Goal: Information Seeking & Learning: Learn about a topic

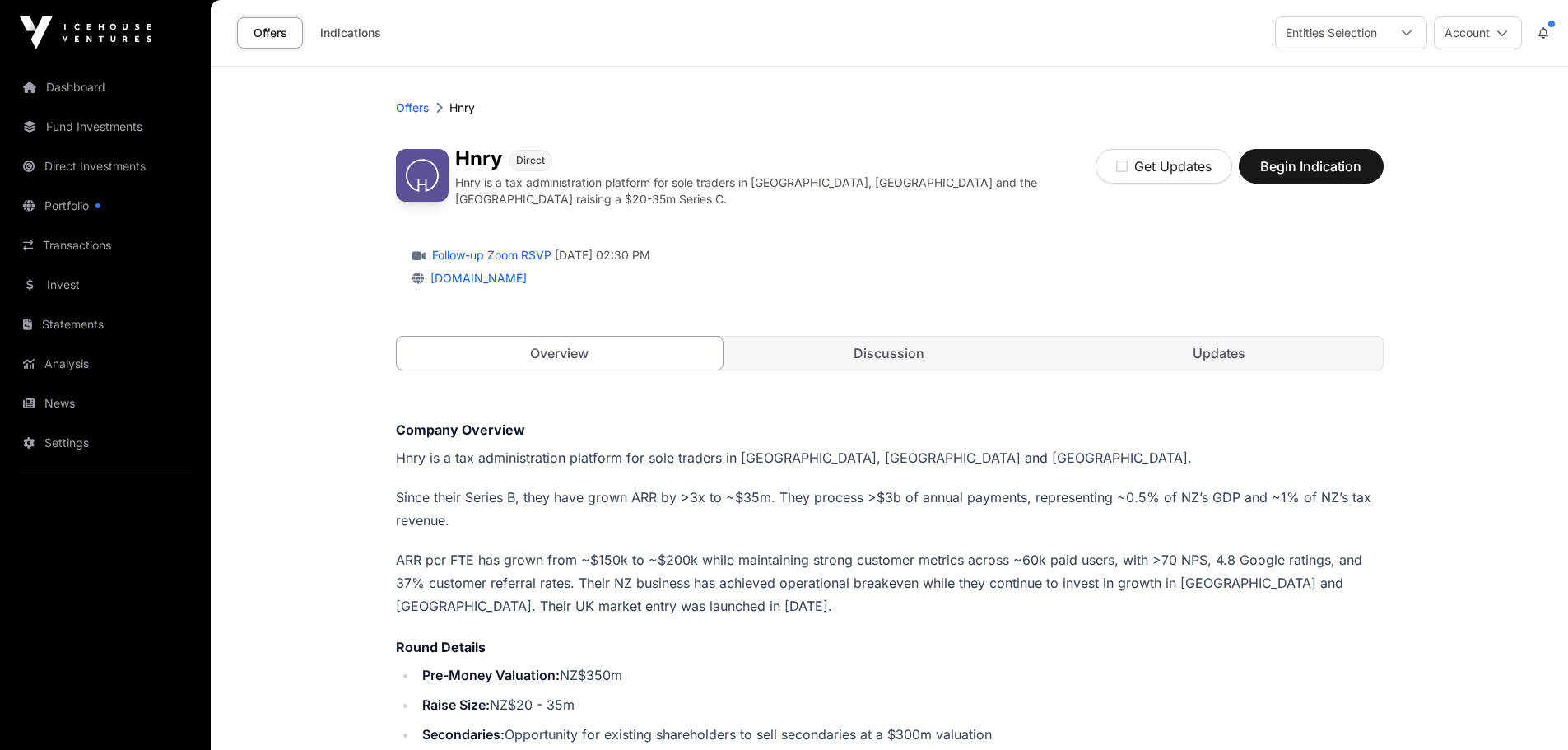
click at [899, 345] on link "Discussion" at bounding box center [889, 353] width 327 height 33
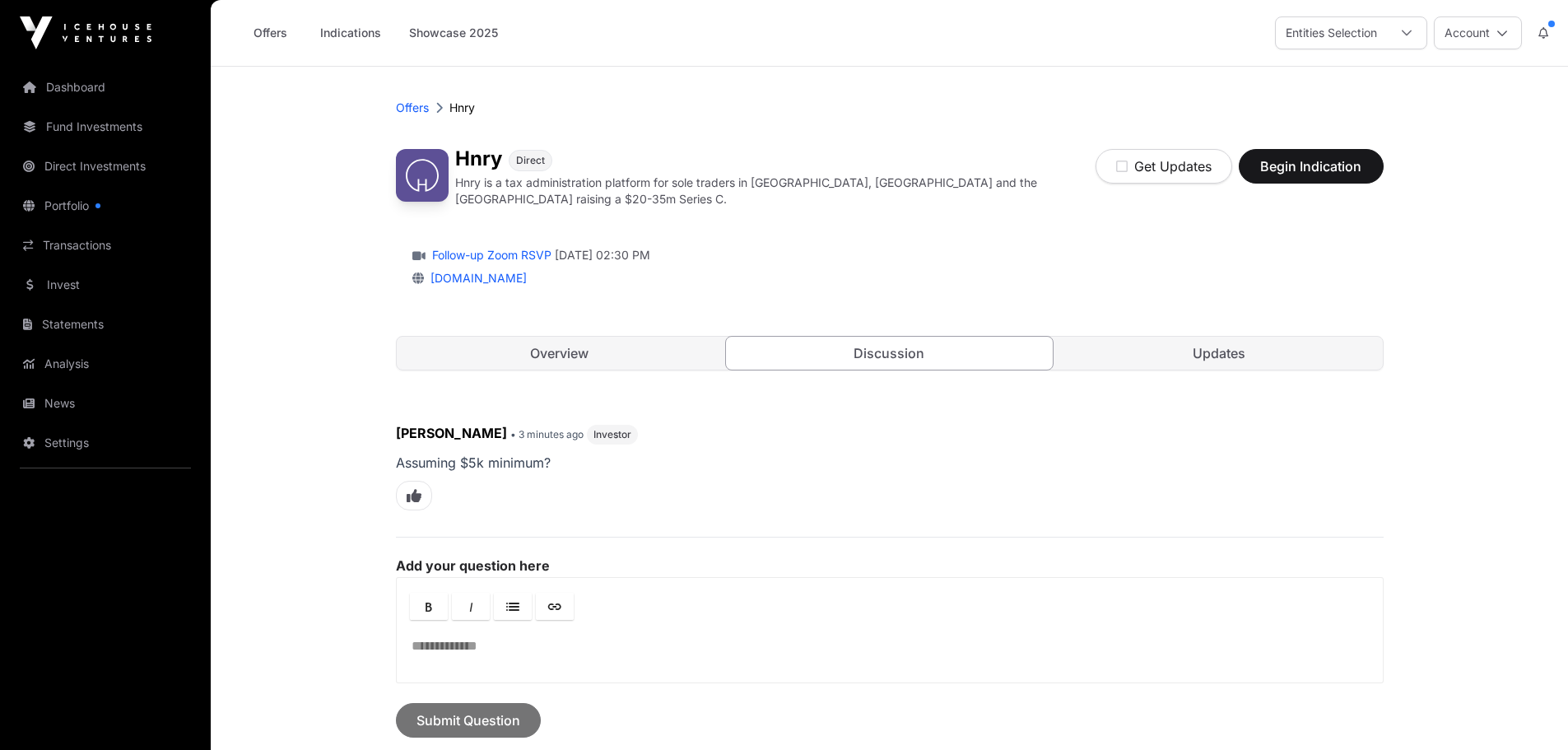
click at [1277, 337] on link "Updates" at bounding box center [1219, 353] width 327 height 33
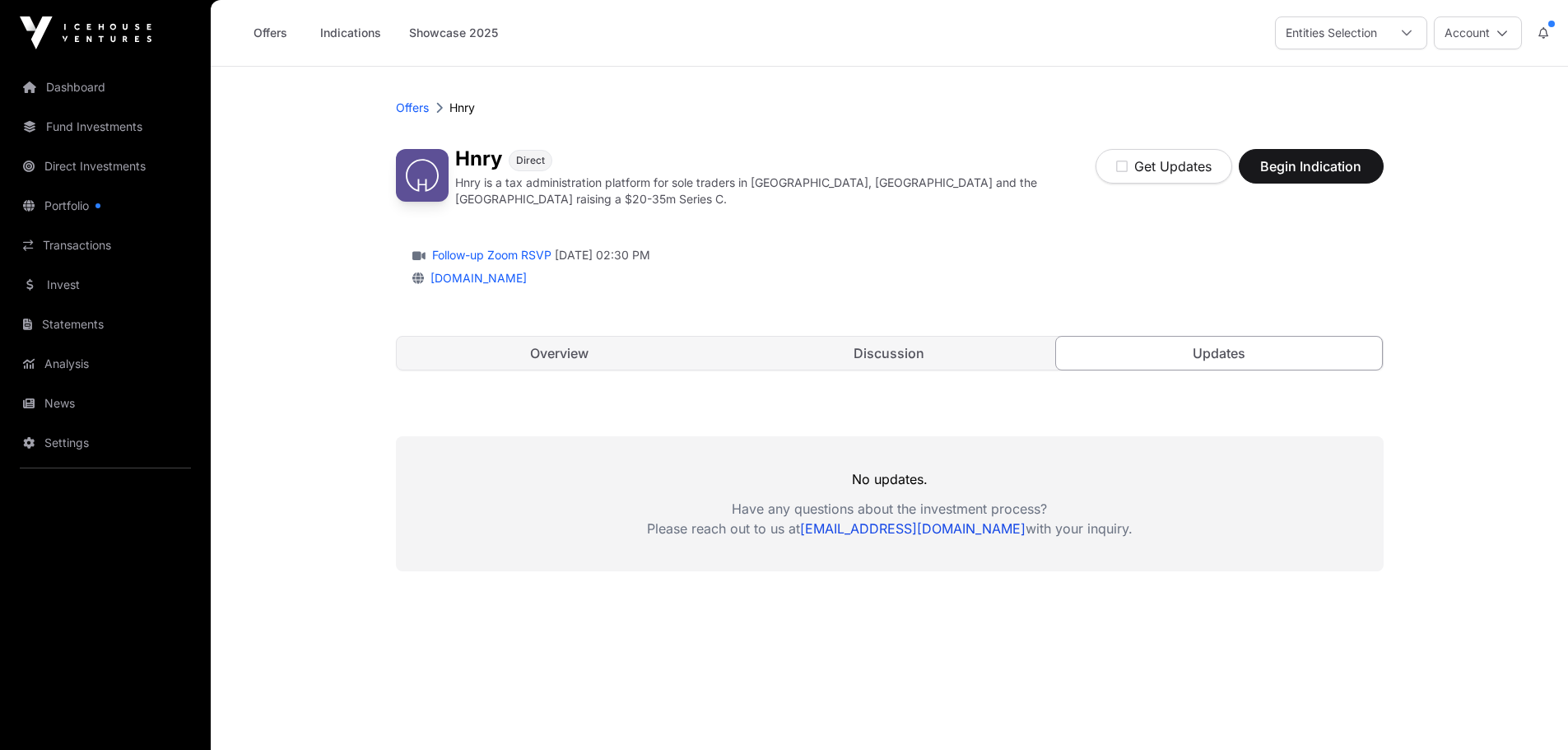
click at [895, 347] on link "Discussion" at bounding box center [889, 353] width 327 height 33
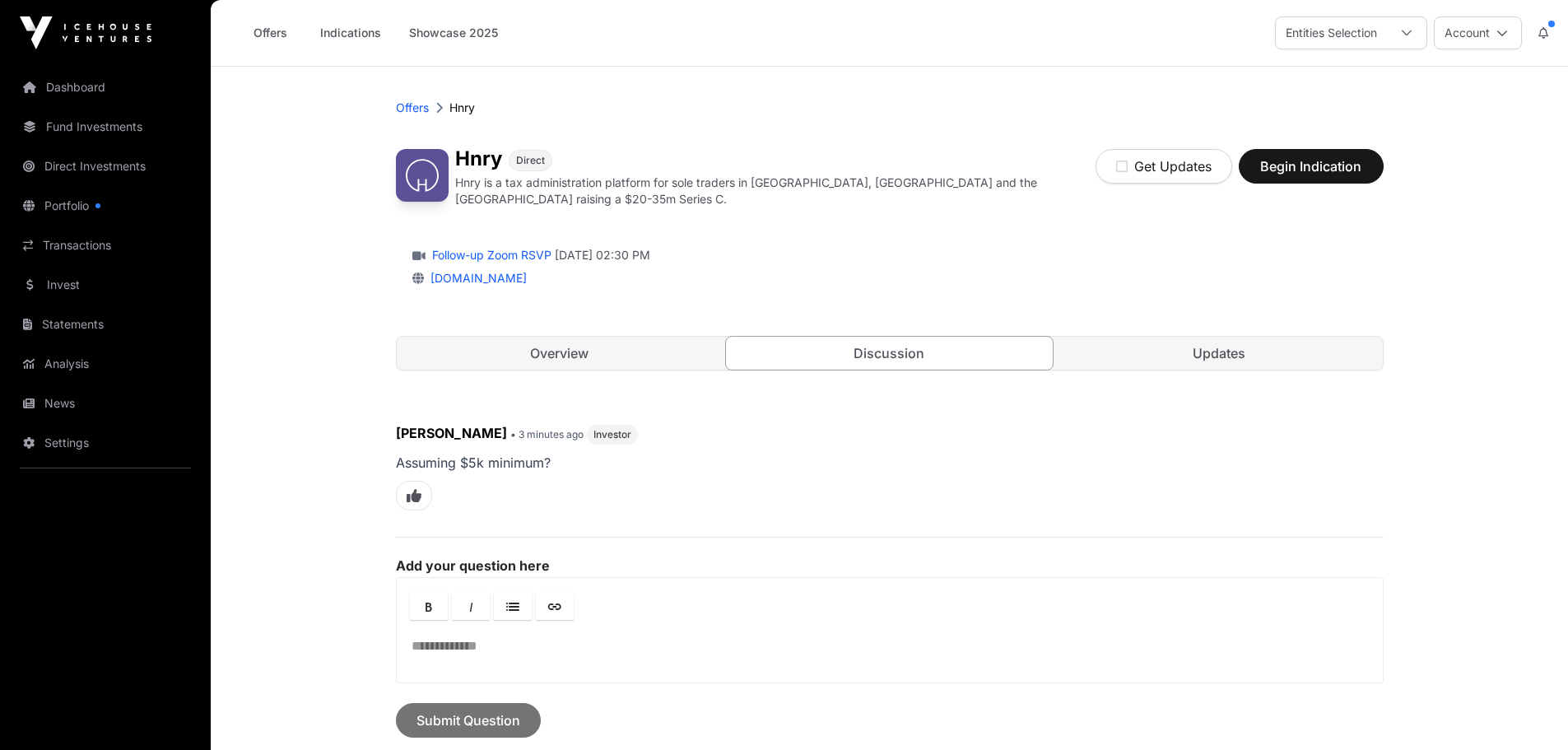
click at [492, 340] on link "Overview" at bounding box center [560, 353] width 327 height 33
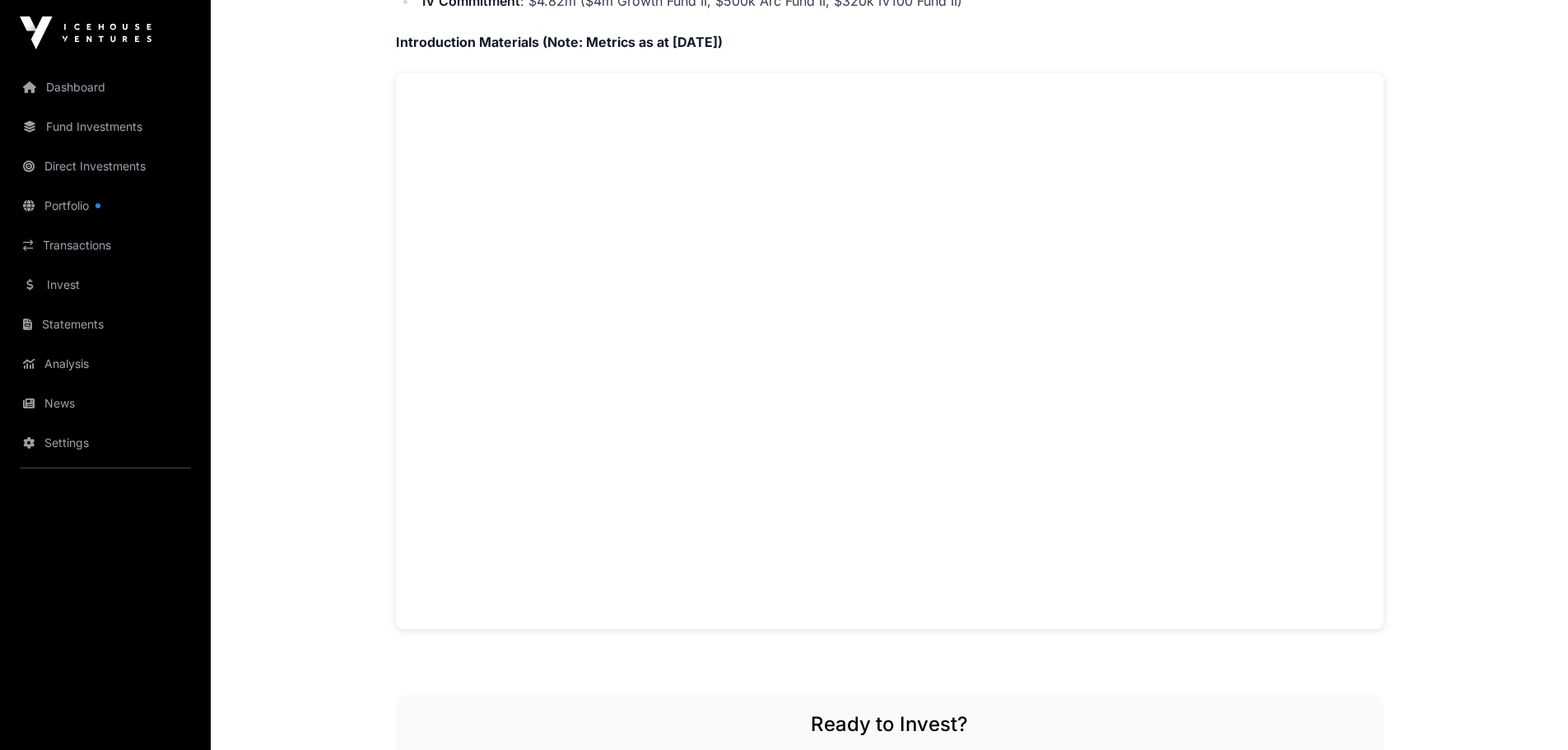
scroll to position [823, 0]
click at [321, 508] on main "Offers [PERSON_NAME] Direct Hnry is a tax administration platform for sole trad…" at bounding box center [889, 331] width 1357 height 2177
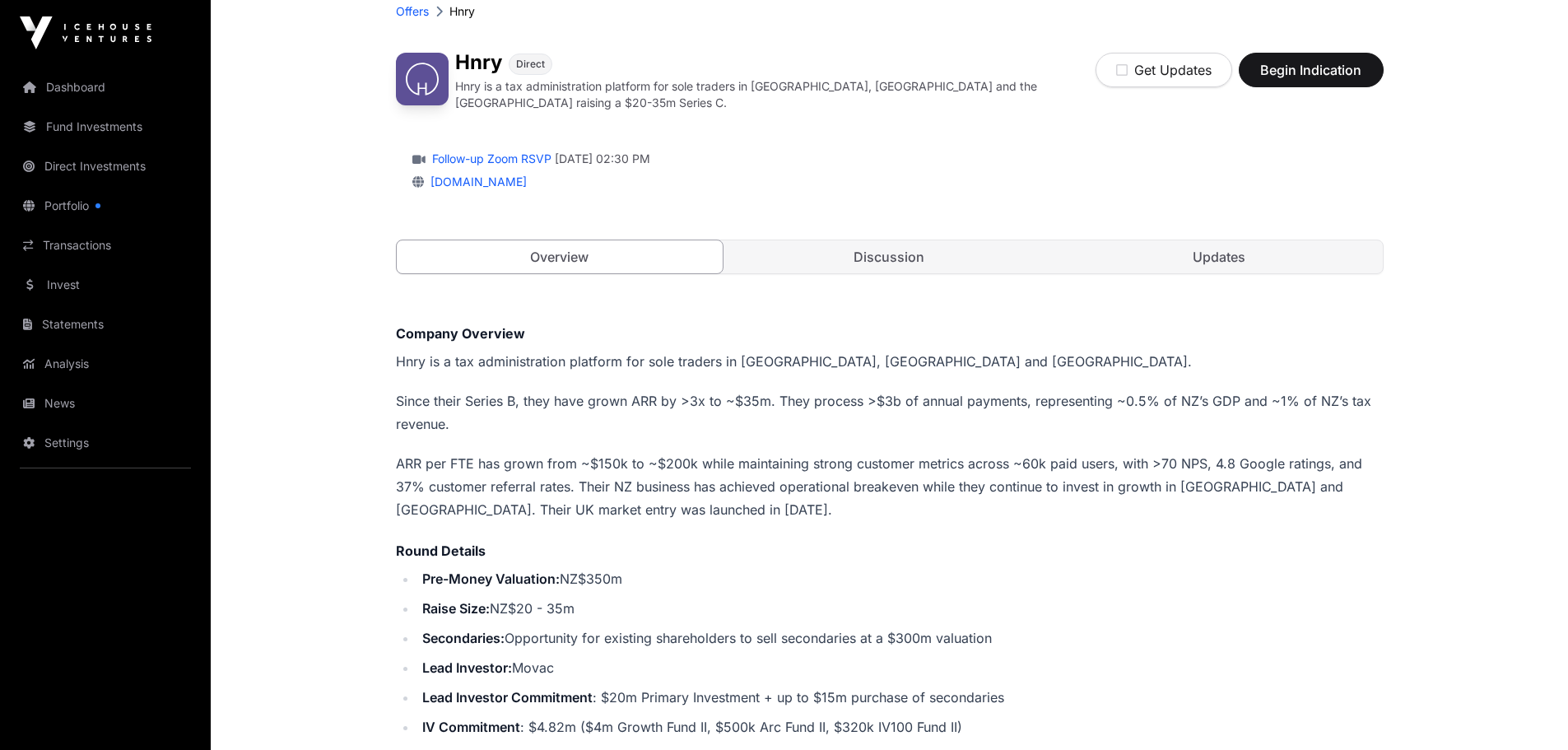
scroll to position [0, 0]
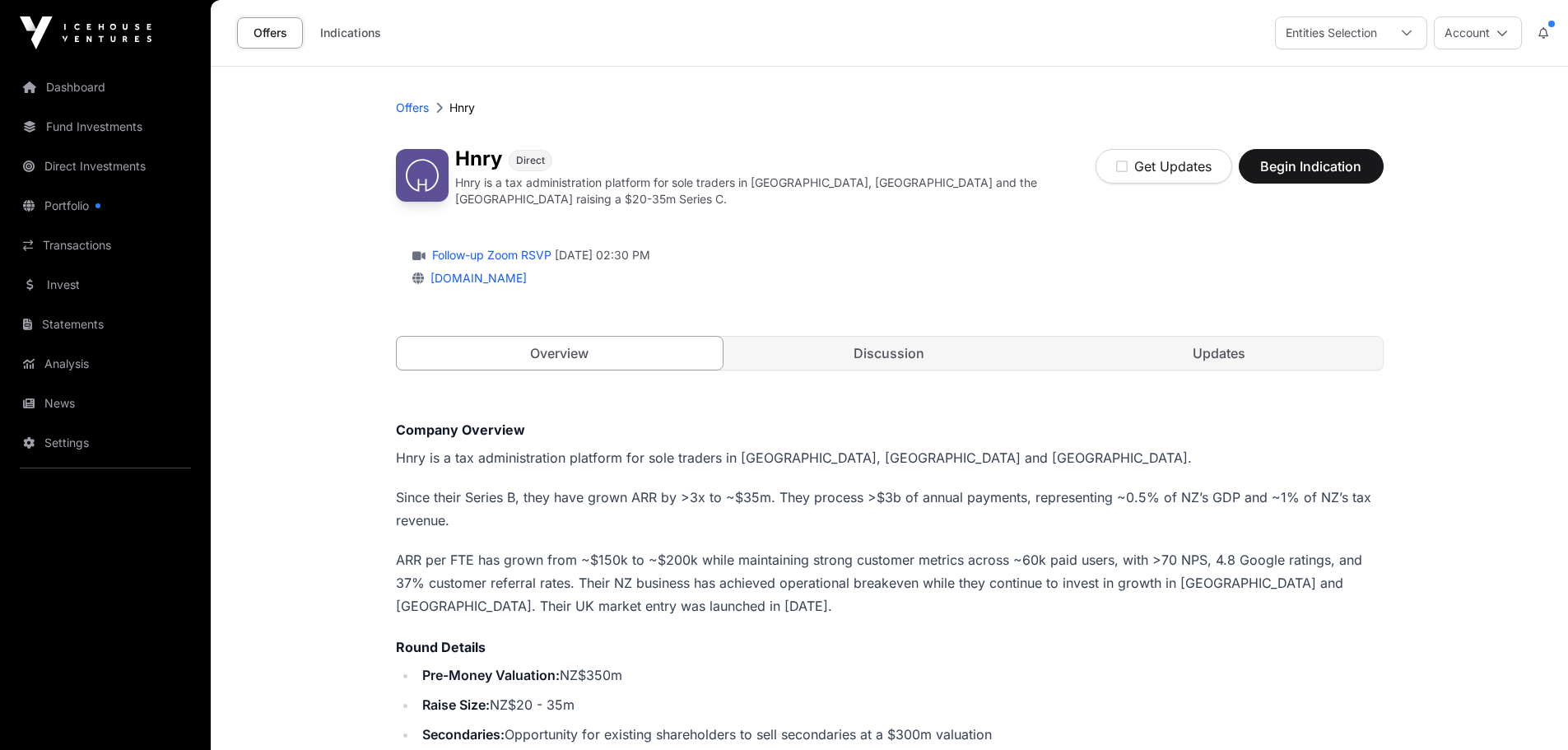
click at [91, 97] on link "Dashboard" at bounding box center [105, 87] width 184 height 36
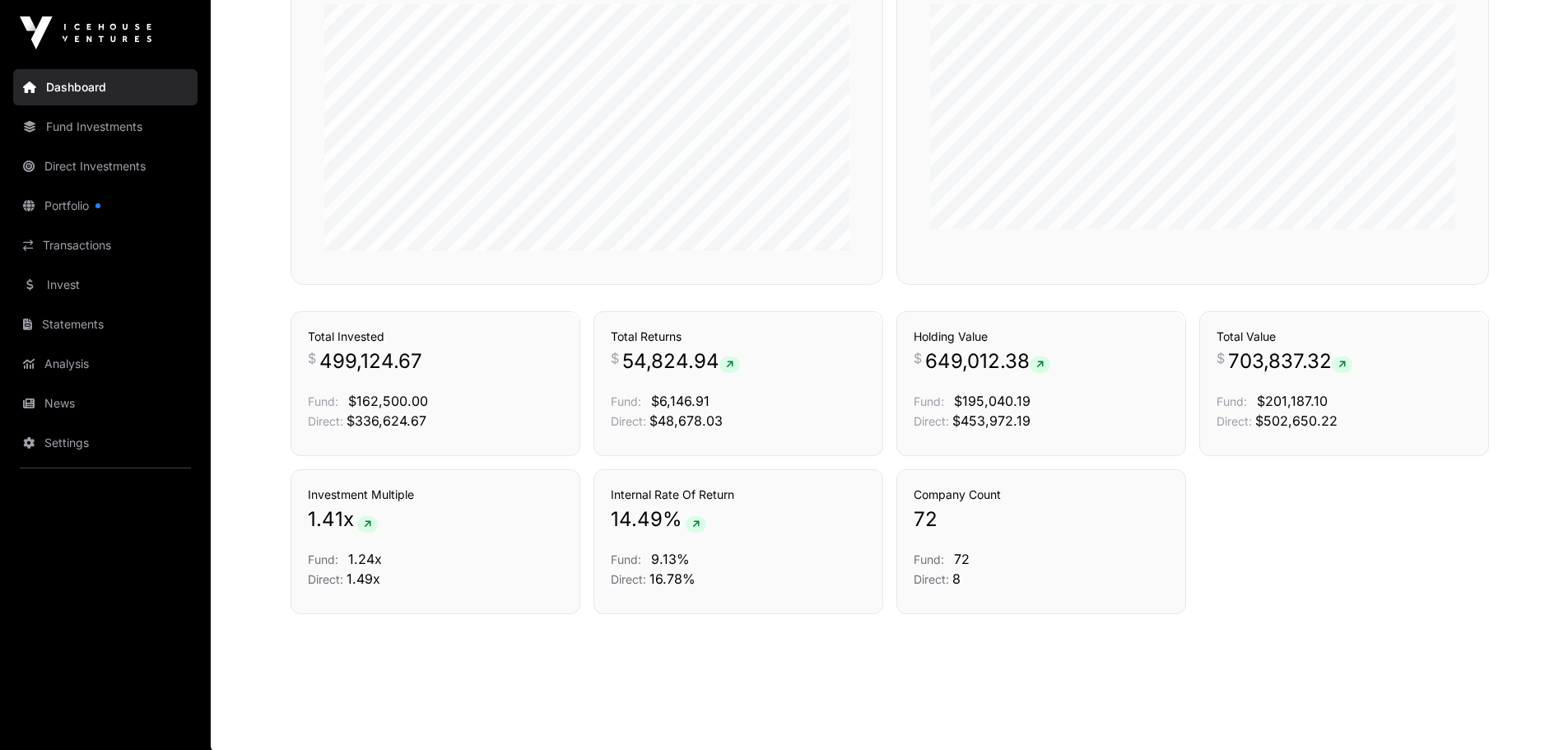
scroll to position [1039, 0]
click at [109, 133] on link "Fund Investments" at bounding box center [105, 126] width 184 height 36
